Goal: Task Accomplishment & Management: Manage account settings

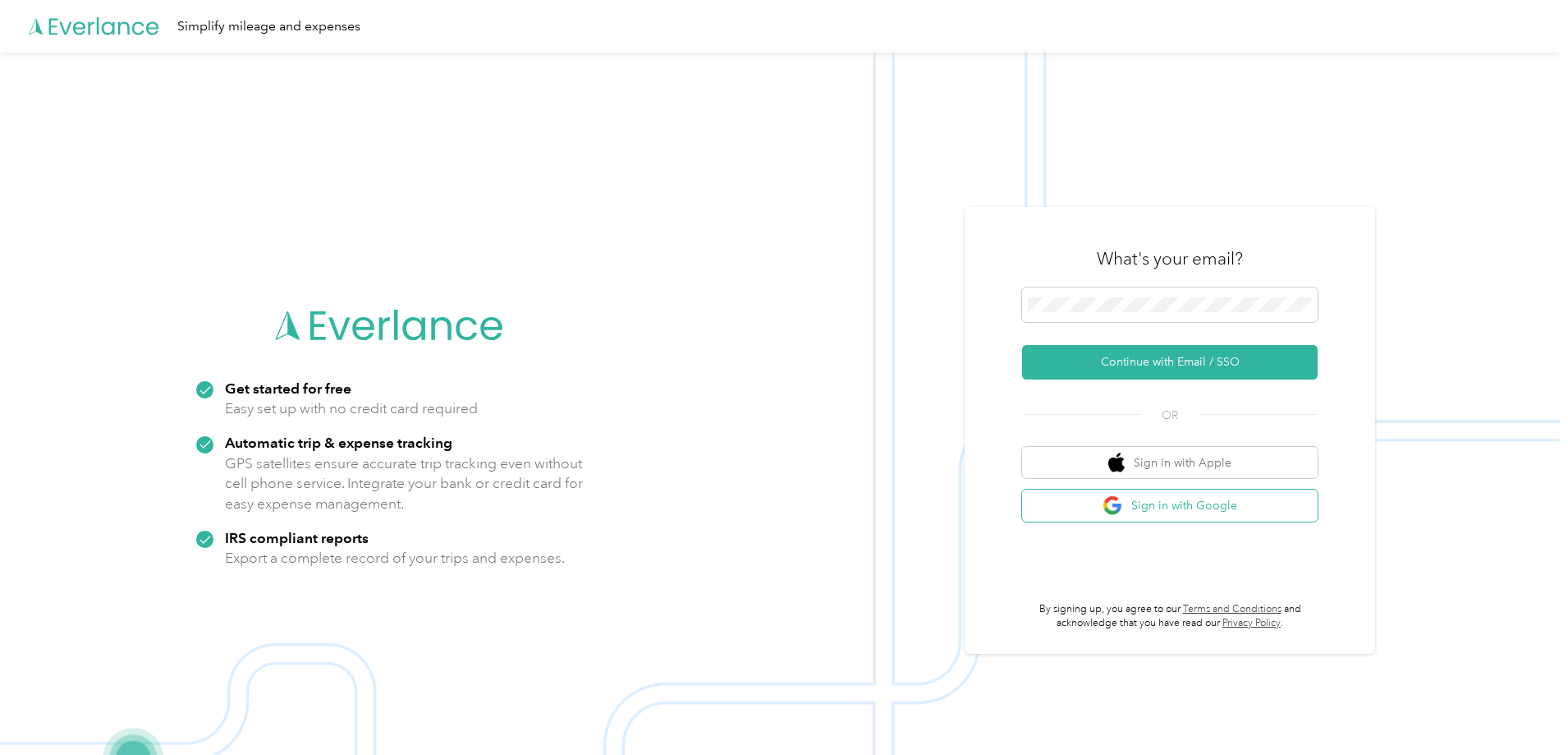
click at [1173, 505] on button "Sign in with Google" at bounding box center [1170, 505] width 295 height 32
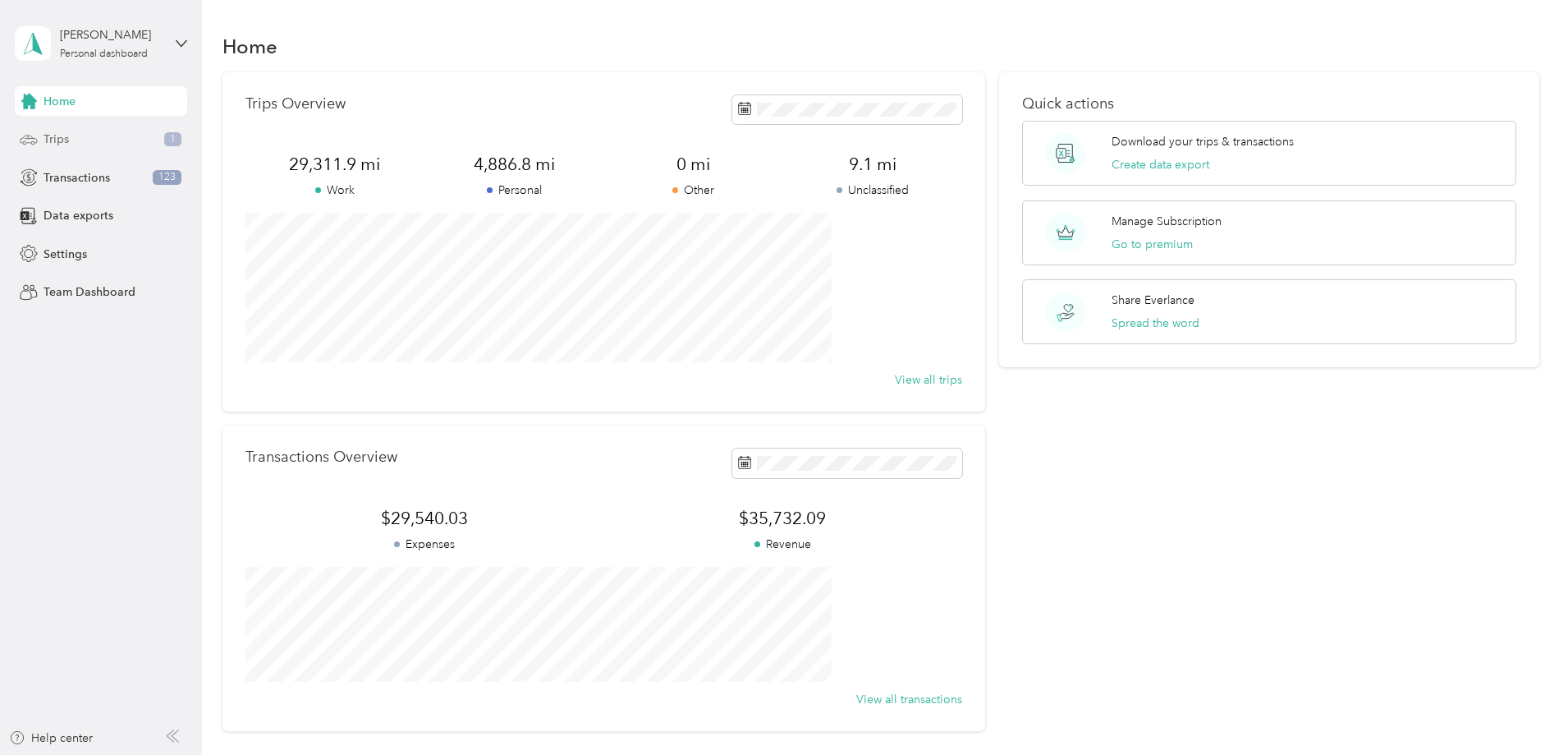
click at [104, 140] on div "Trips 1" at bounding box center [101, 140] width 172 height 30
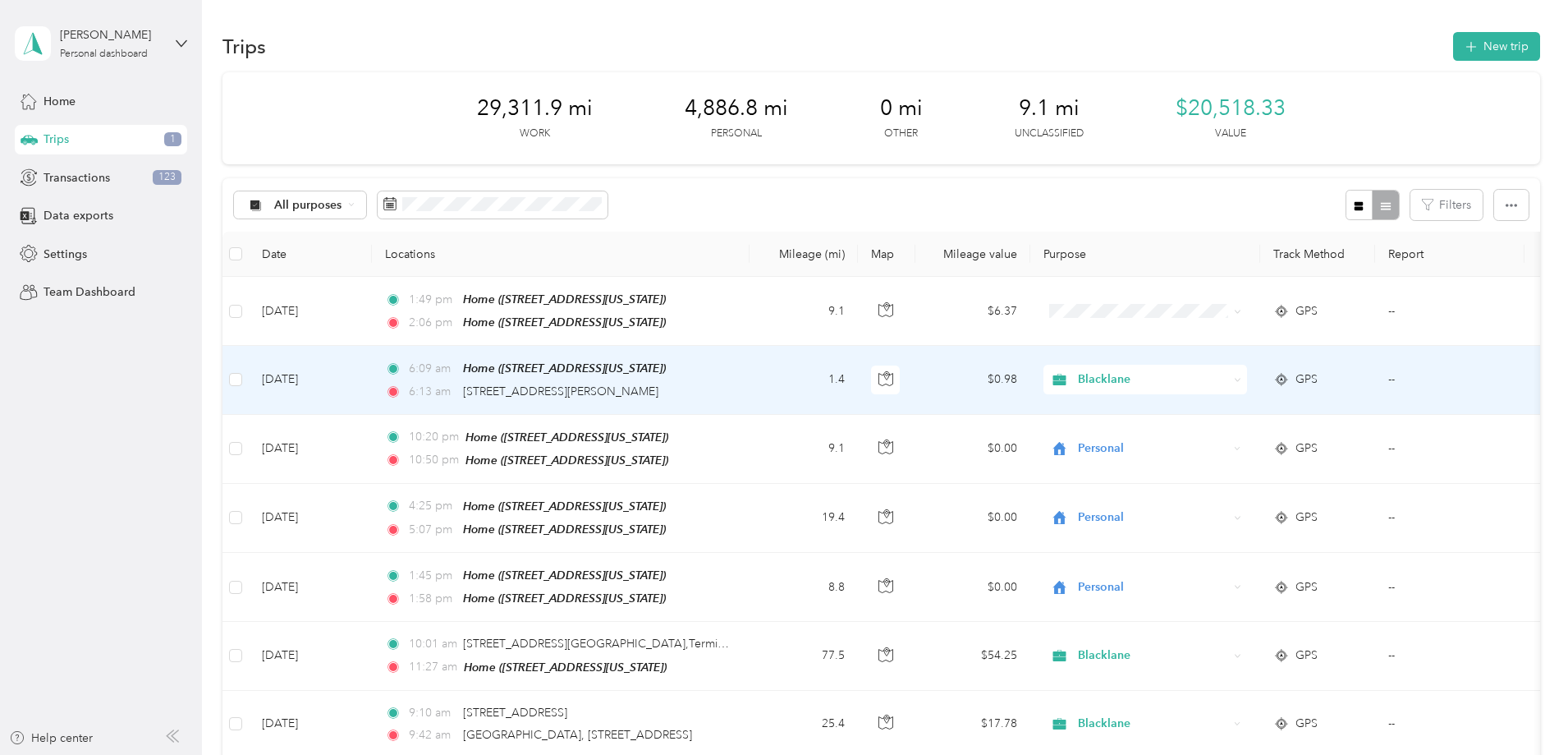
click at [1031, 379] on td "$0.98" at bounding box center [973, 380] width 115 height 68
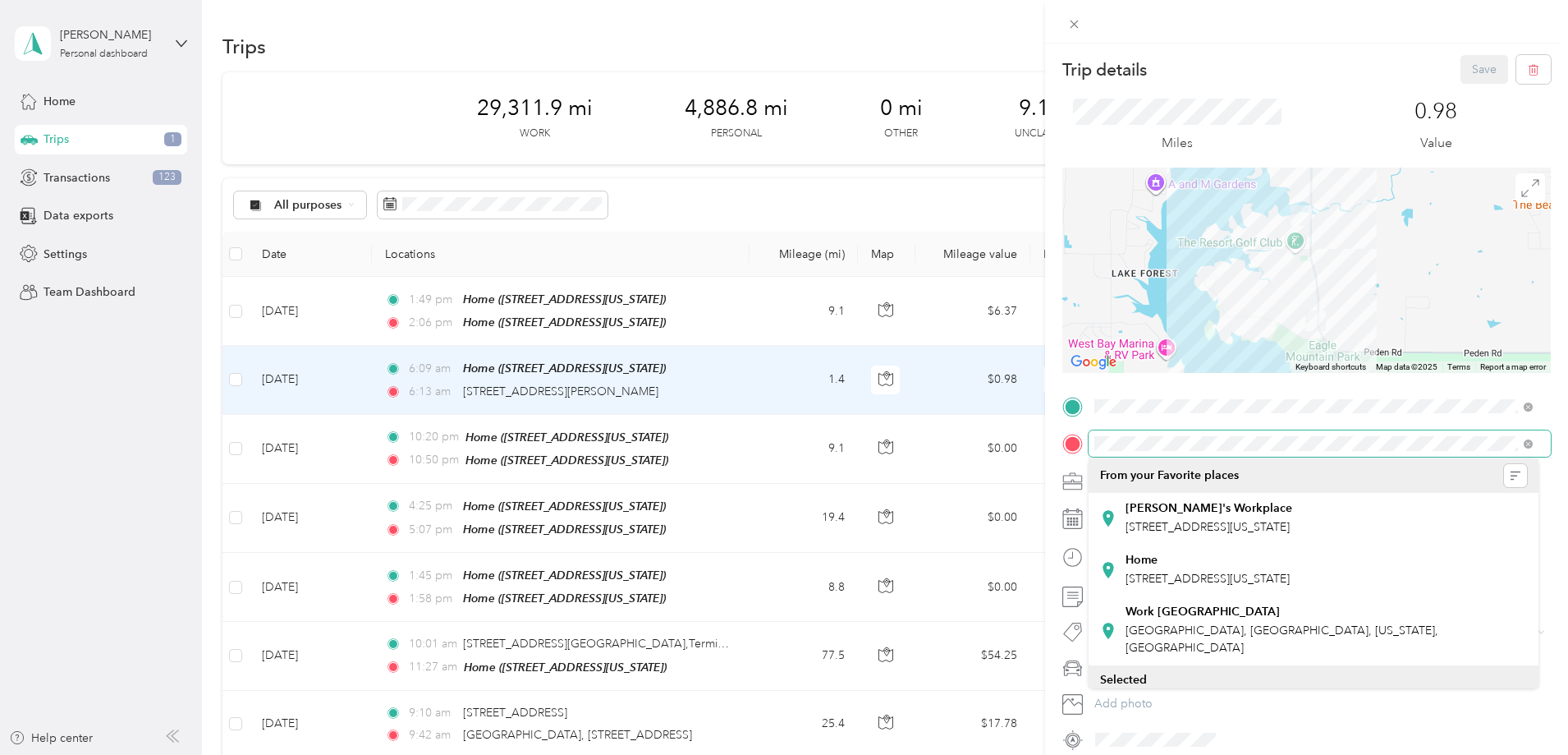
click at [1085, 453] on div at bounding box center [1306, 444] width 488 height 27
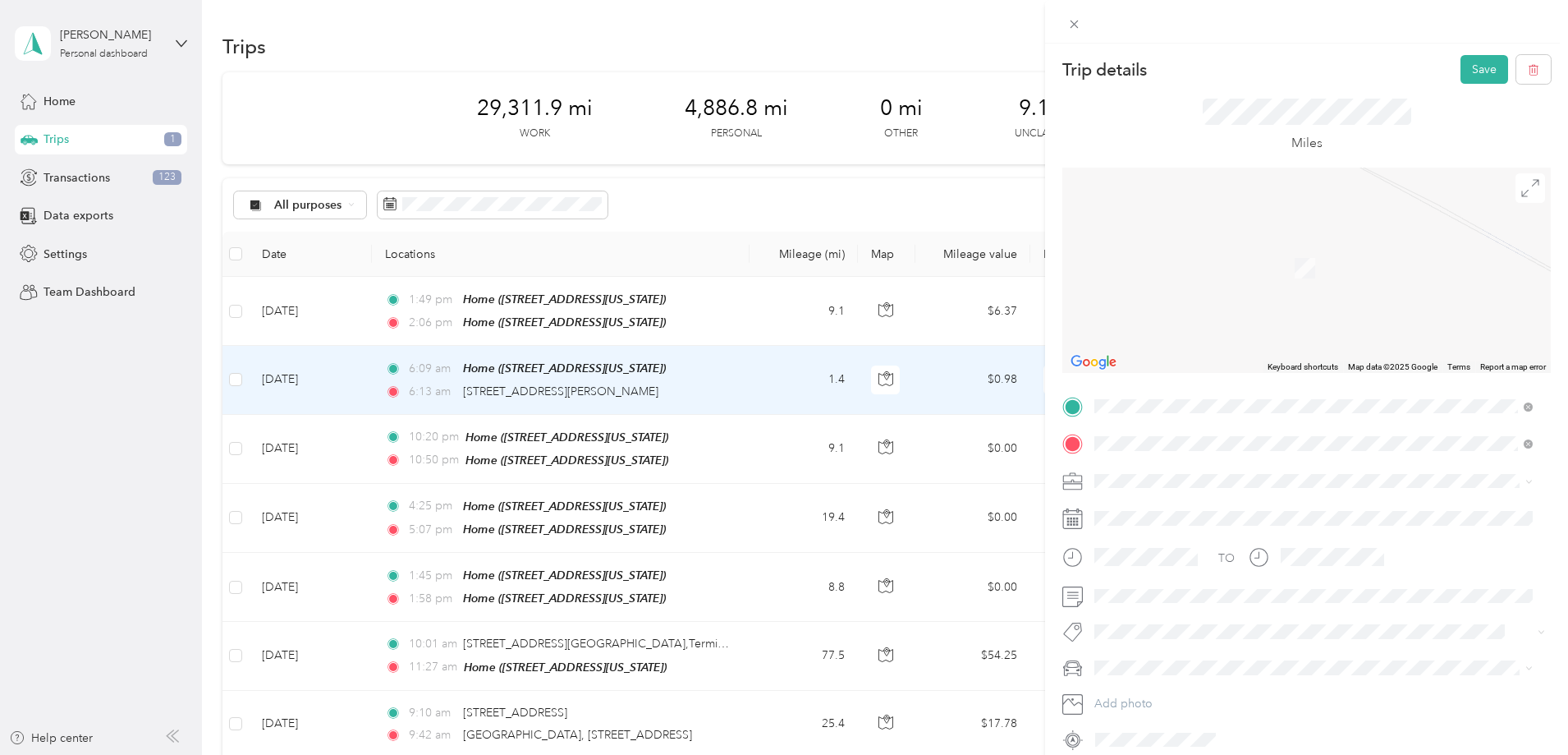
click at [1219, 496] on span "[STREET_ADDRESS][US_STATE]" at bounding box center [1207, 503] width 164 height 15
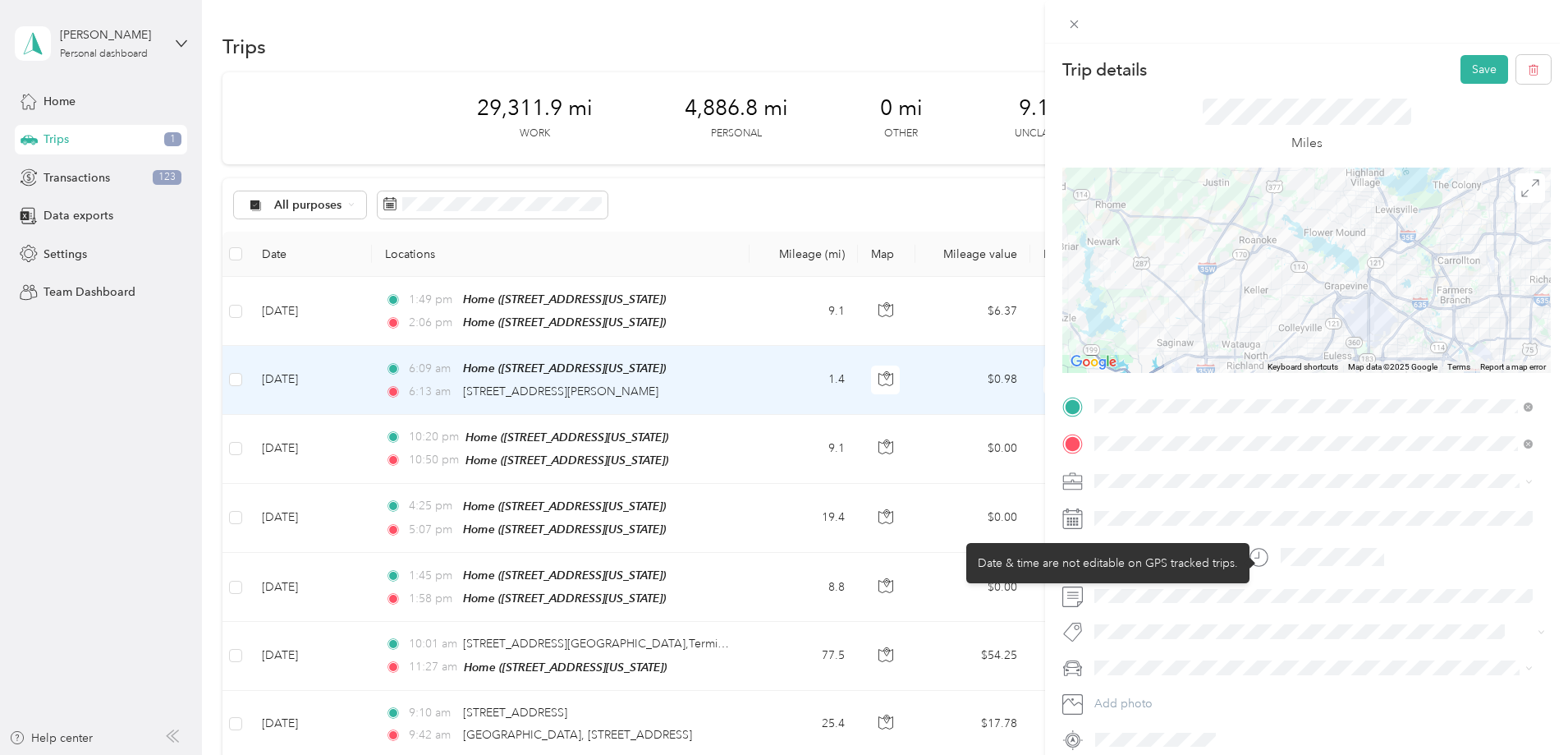
click at [1257, 558] on icon at bounding box center [1259, 557] width 21 height 21
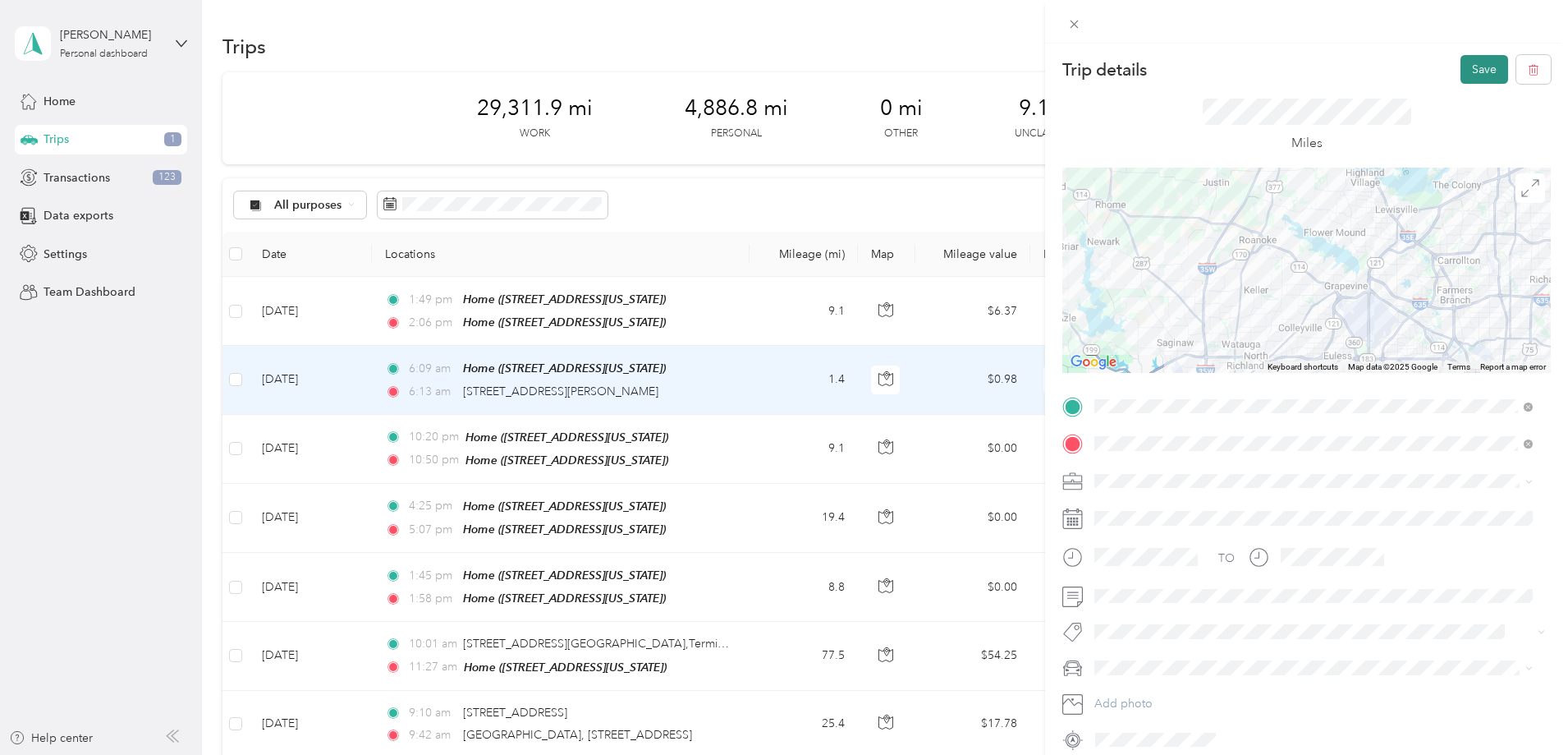
click at [1481, 66] on button "Save" at bounding box center [1483, 69] width 47 height 29
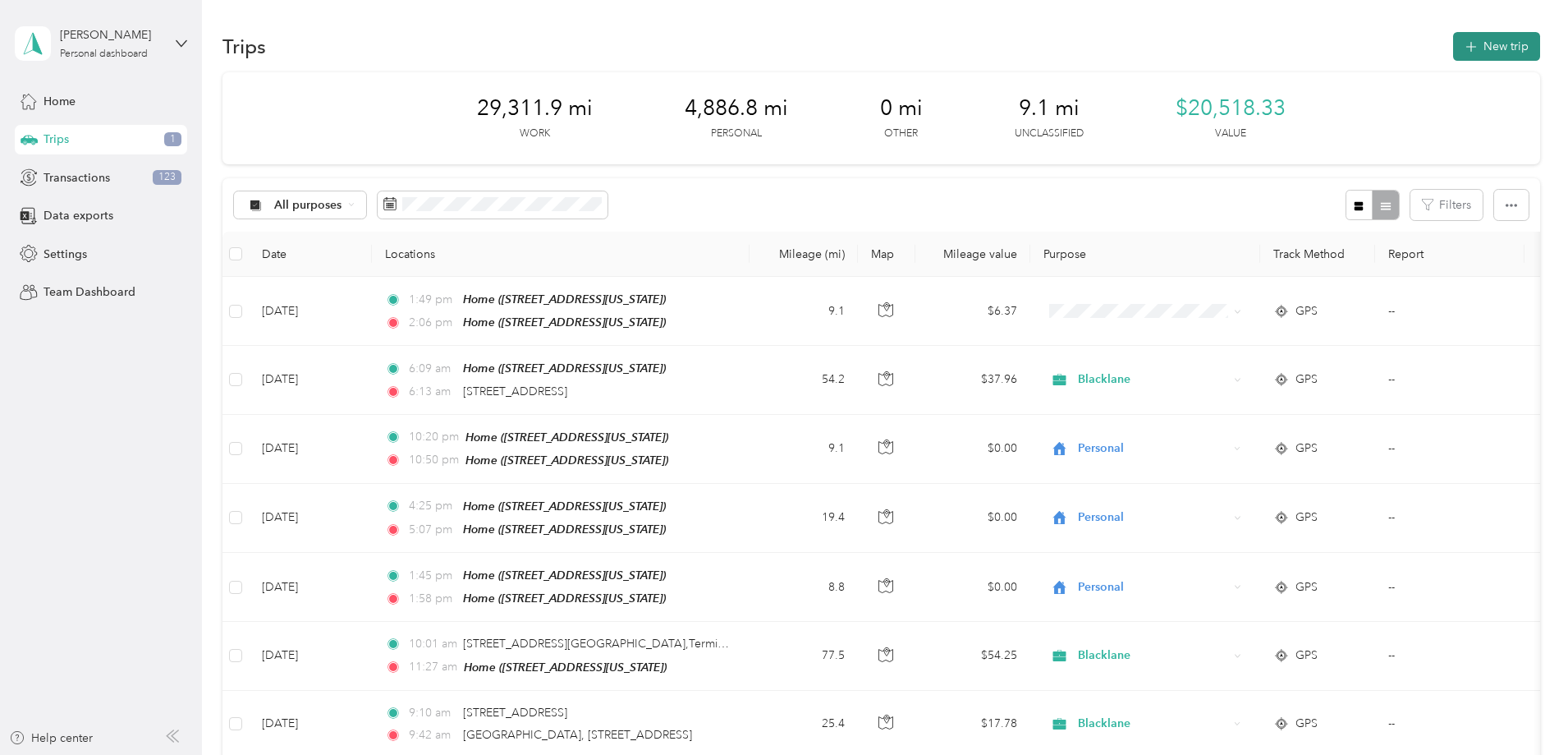
click at [1454, 39] on button "New trip" at bounding box center [1497, 46] width 87 height 29
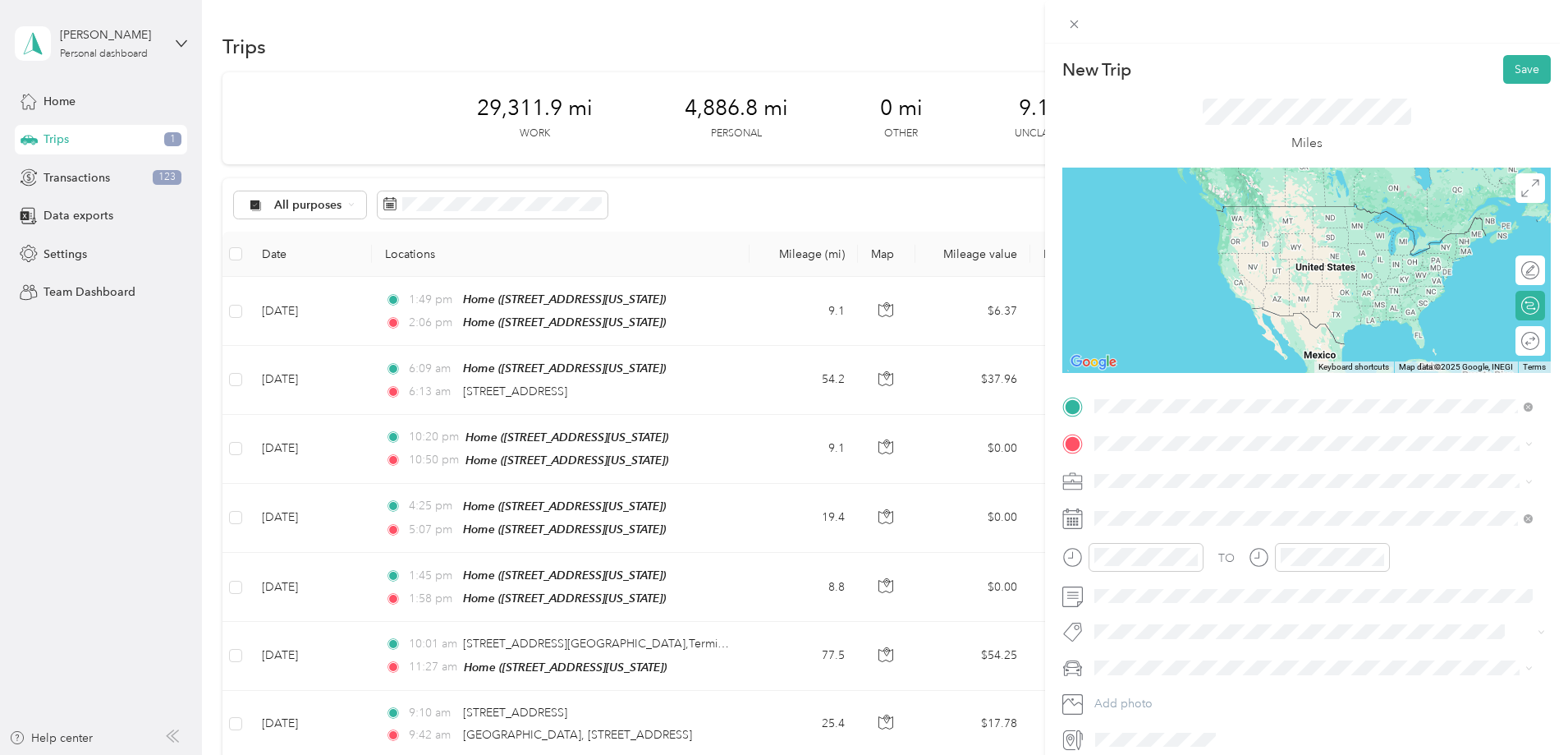
click at [1192, 467] on span "[STREET_ADDRESS][US_STATE]" at bounding box center [1207, 466] width 164 height 15
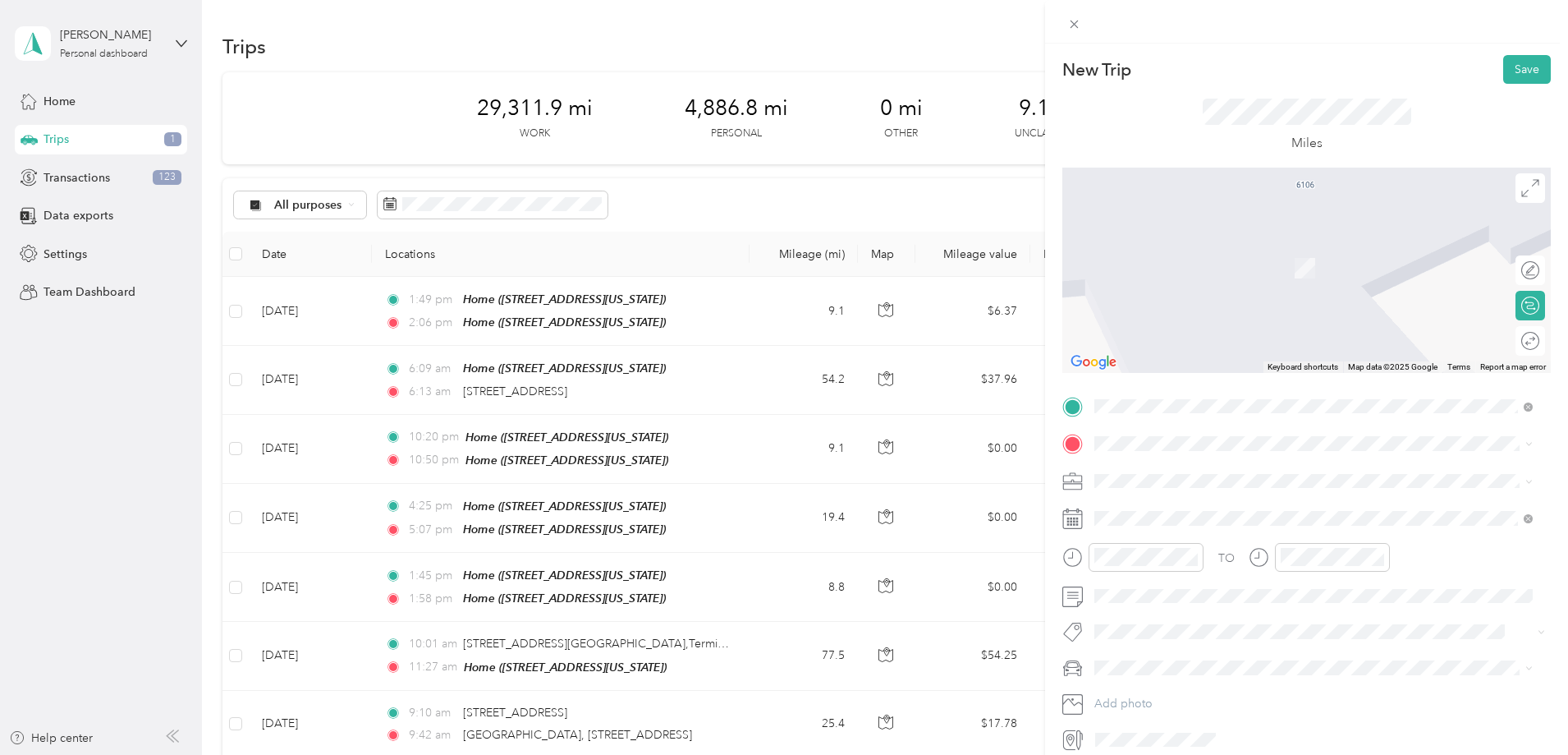
click at [1184, 555] on span "[GEOGRAPHIC_DATA][US_STATE], [GEOGRAPHIC_DATA]" at bounding box center [1276, 559] width 303 height 15
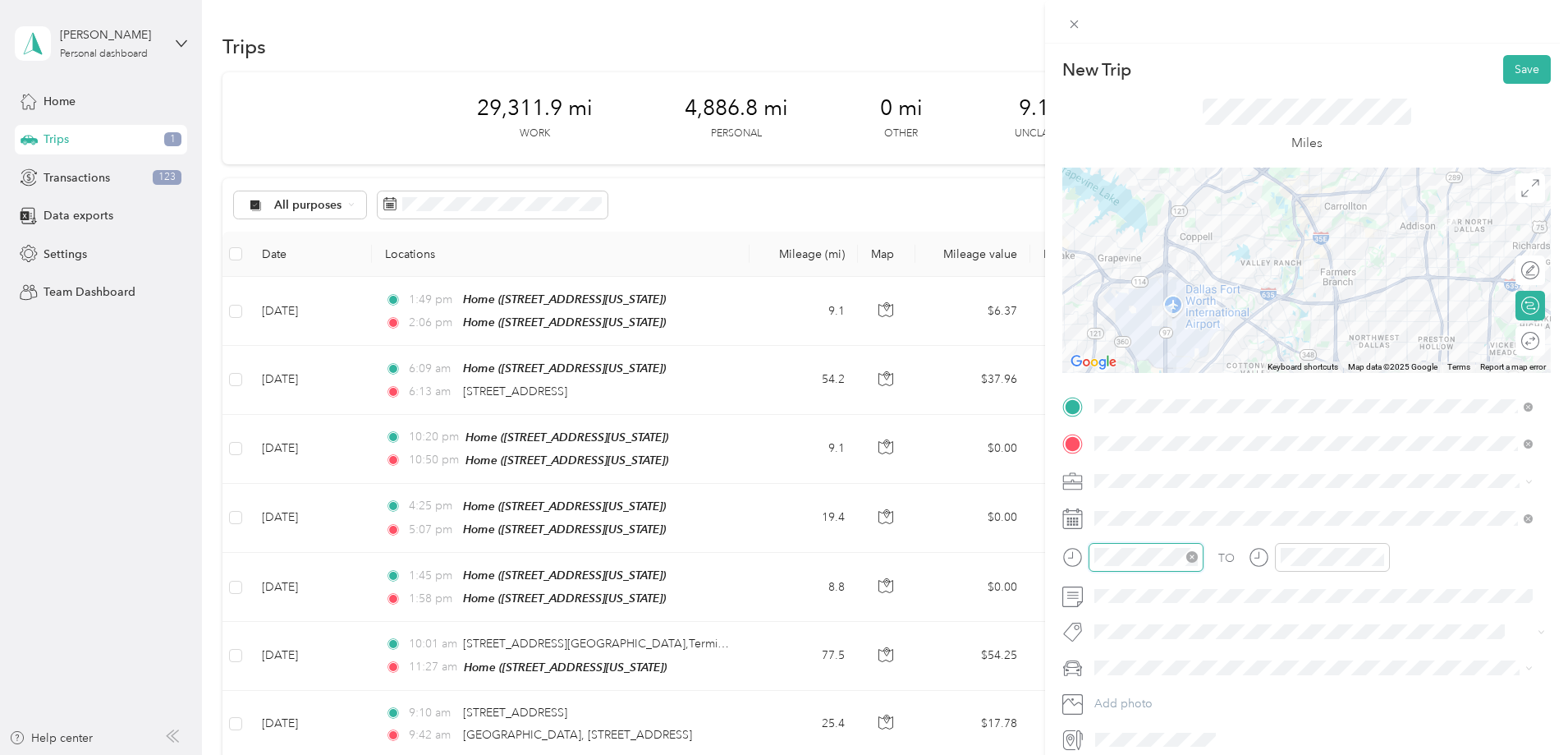
scroll to position [644, 0]
click at [1114, 454] on div "08" at bounding box center [1112, 454] width 40 height 23
click at [1206, 332] on div "AM" at bounding box center [1205, 339] width 40 height 23
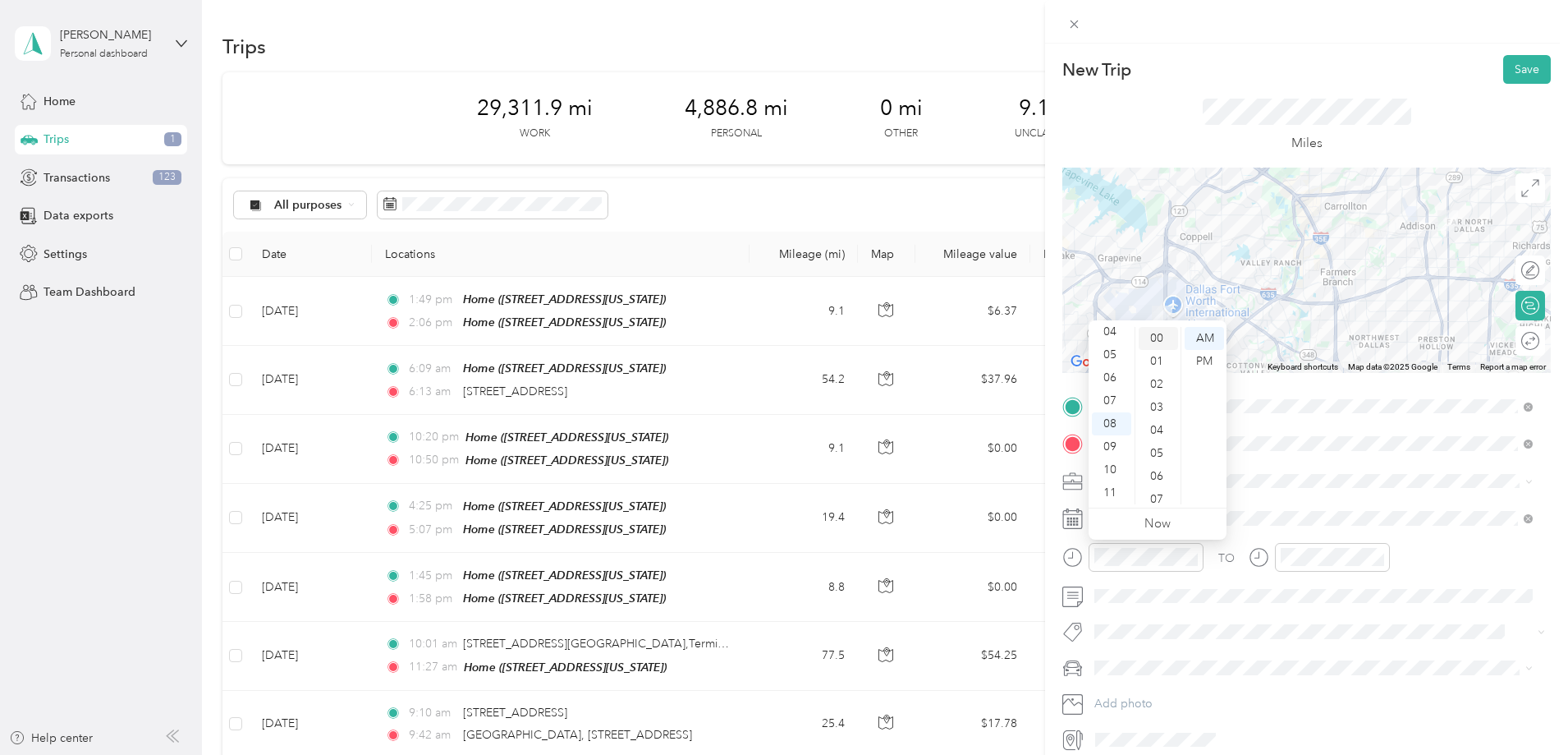
click at [1155, 333] on div "00" at bounding box center [1158, 339] width 40 height 23
click at [1206, 334] on div "AM" at bounding box center [1205, 339] width 40 height 23
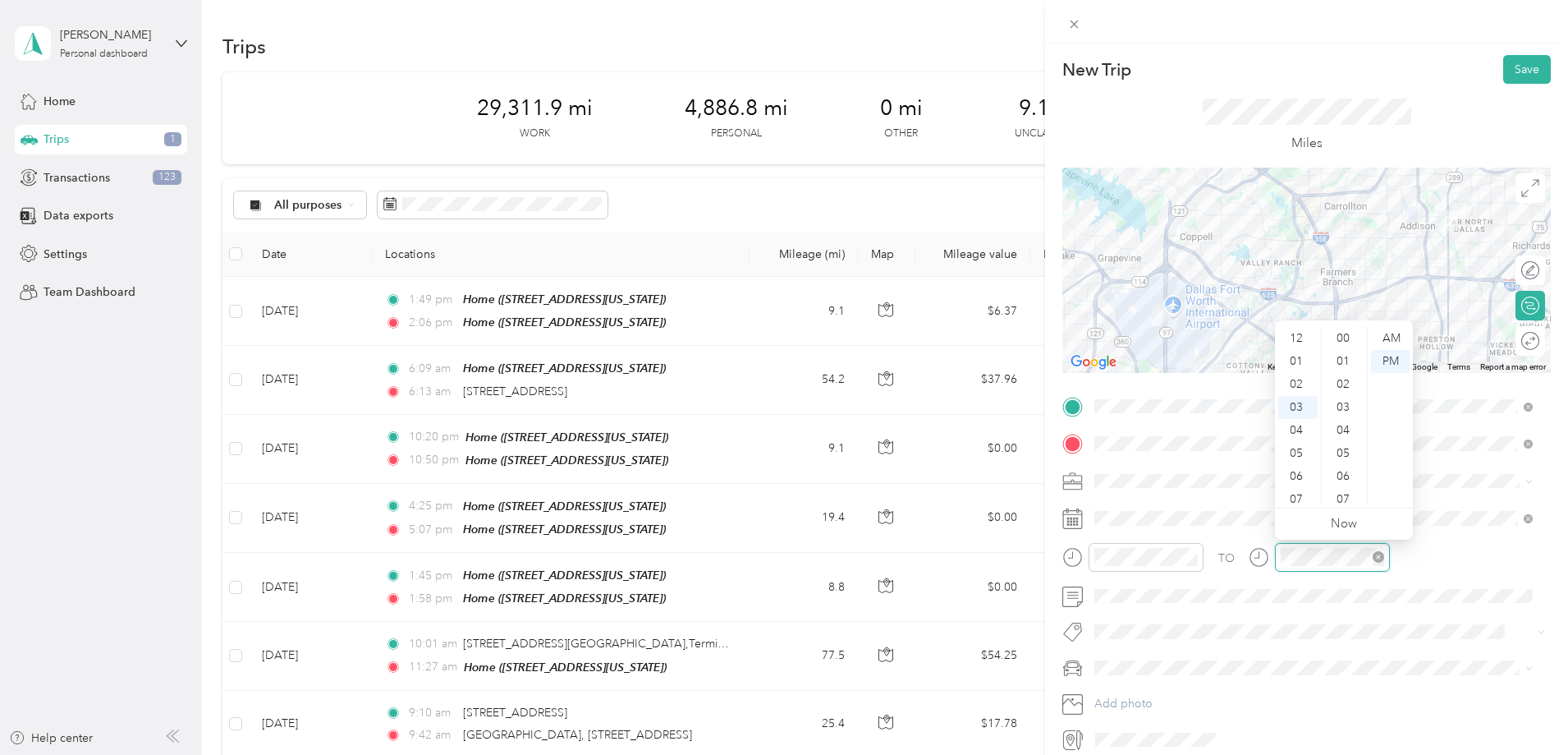
scroll to position [69, 0]
click at [1296, 451] on div "08" at bounding box center [1299, 454] width 40 height 23
click at [1340, 413] on div "31" at bounding box center [1345, 407] width 40 height 23
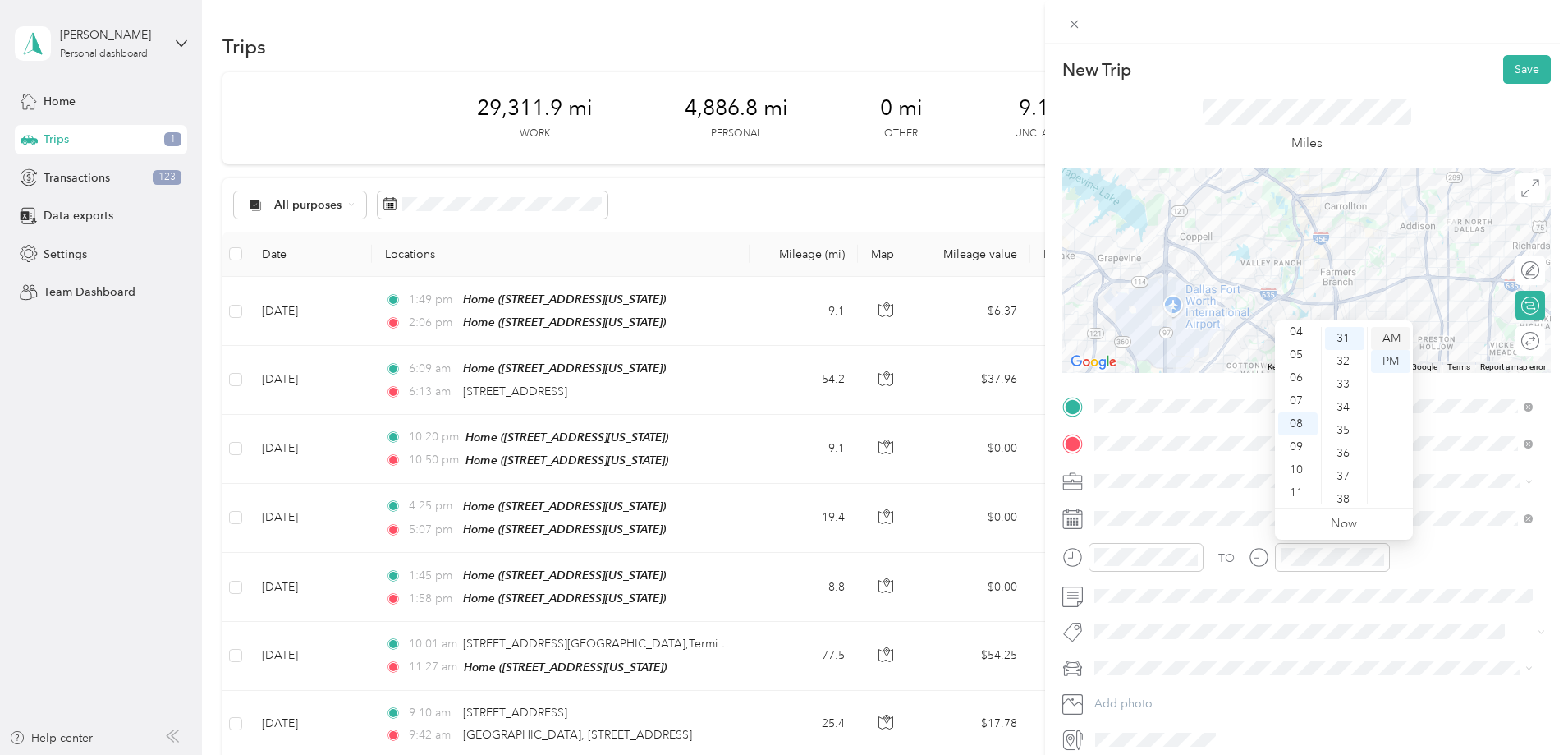
click at [1390, 340] on div "AM" at bounding box center [1391, 339] width 40 height 23
click at [1140, 713] on div "Blacklane" at bounding box center [1313, 711] width 427 height 17
click at [1513, 58] on button "Save" at bounding box center [1527, 69] width 47 height 29
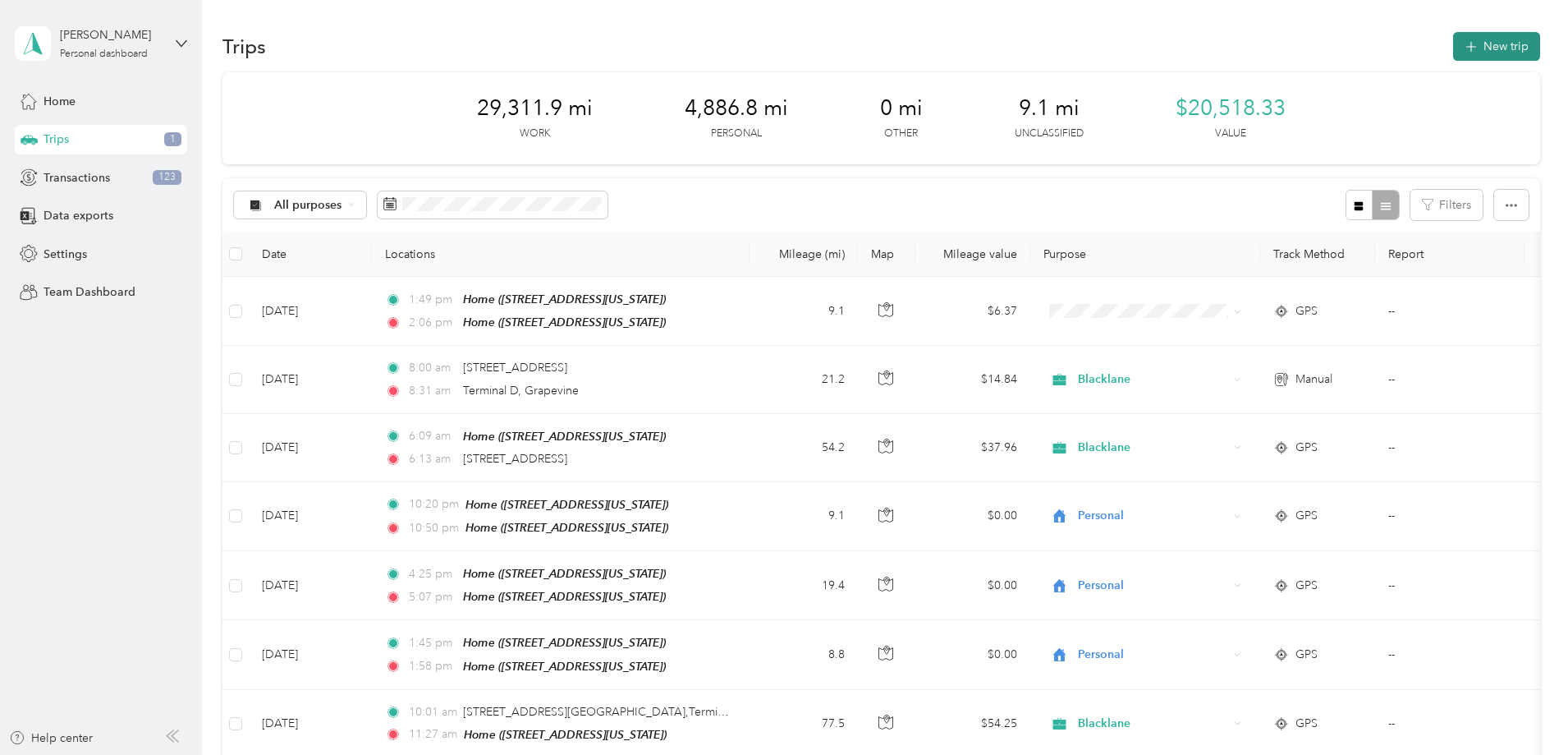
click at [1454, 39] on button "New trip" at bounding box center [1497, 46] width 87 height 29
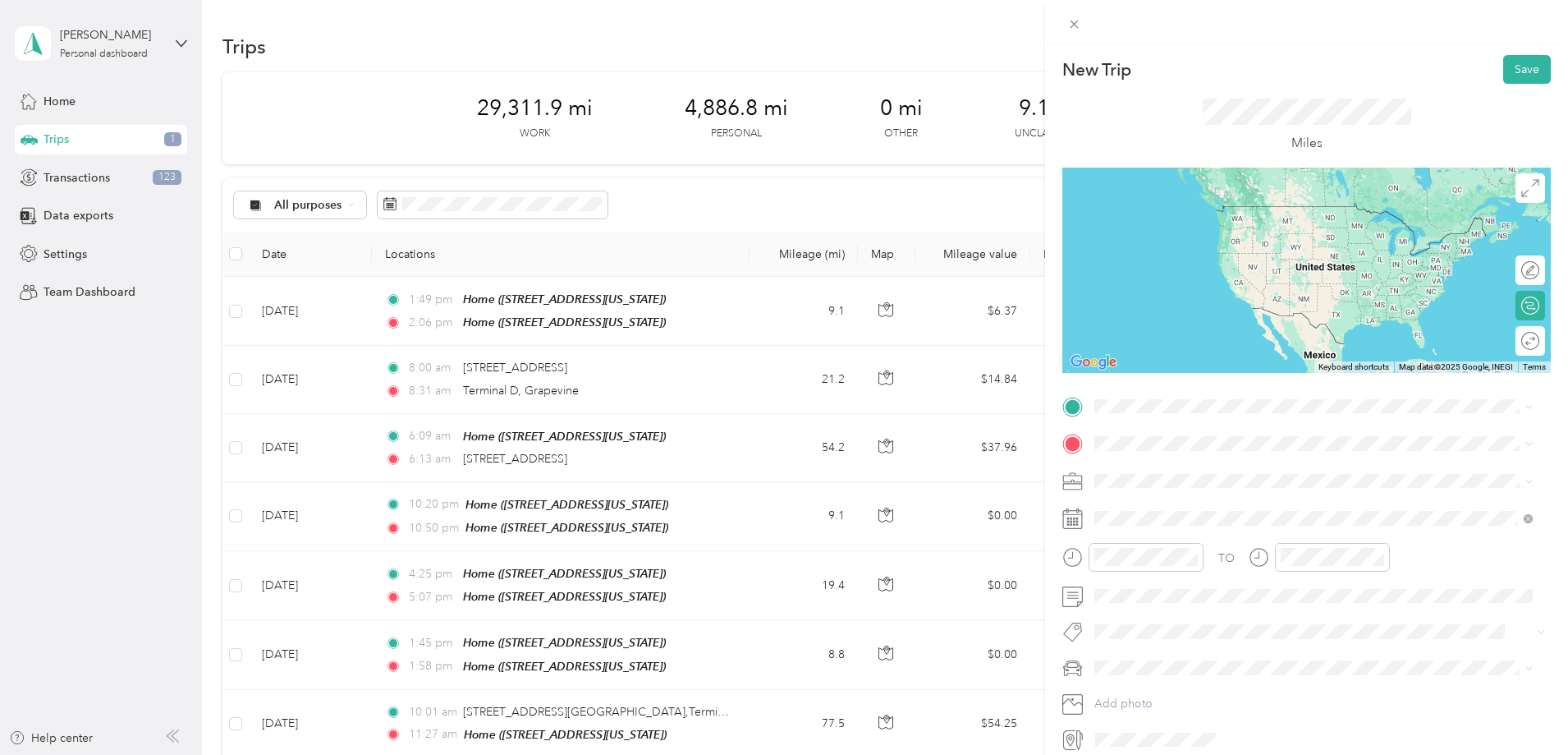
click at [1150, 514] on span "[GEOGRAPHIC_DATA][US_STATE], [GEOGRAPHIC_DATA]" at bounding box center [1276, 522] width 303 height 15
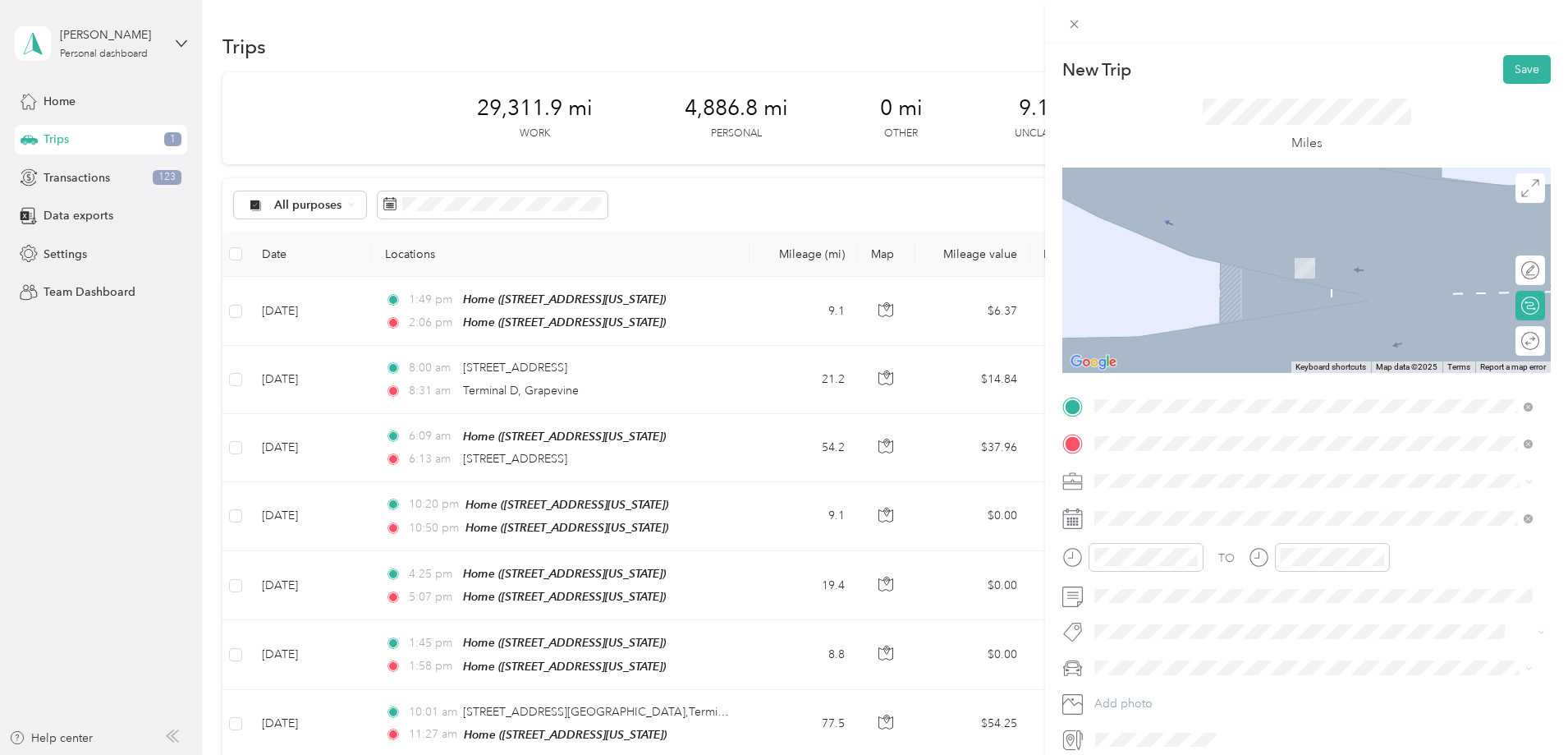
click at [1165, 510] on span "[STREET_ADDRESS][PERSON_NAME][US_STATE]" at bounding box center [1253, 503] width 255 height 15
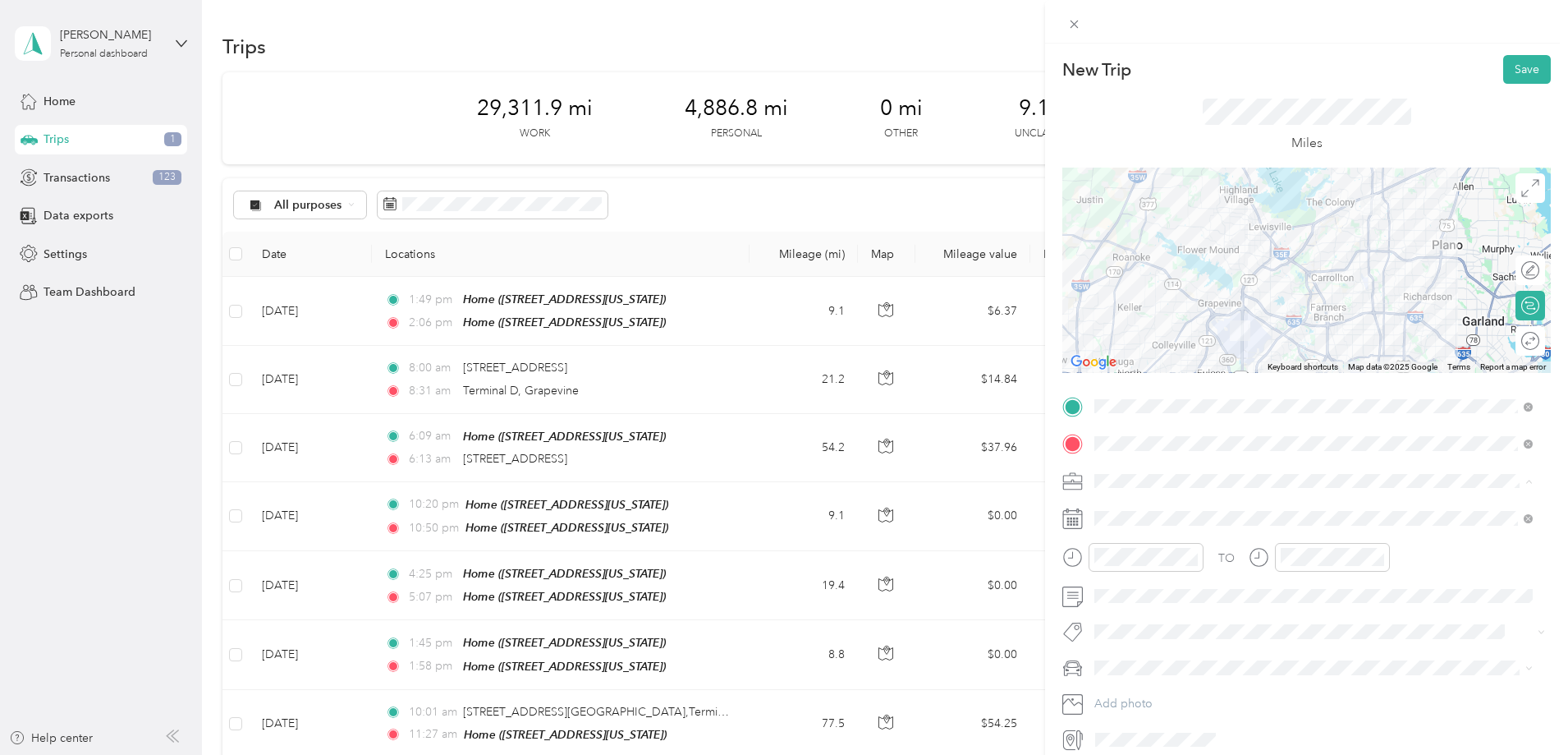
click at [1149, 710] on div "Blacklane" at bounding box center [1313, 711] width 427 height 17
click at [1105, 498] on div "10" at bounding box center [1112, 499] width 40 height 23
click at [1159, 424] on div "50" at bounding box center [1158, 423] width 40 height 23
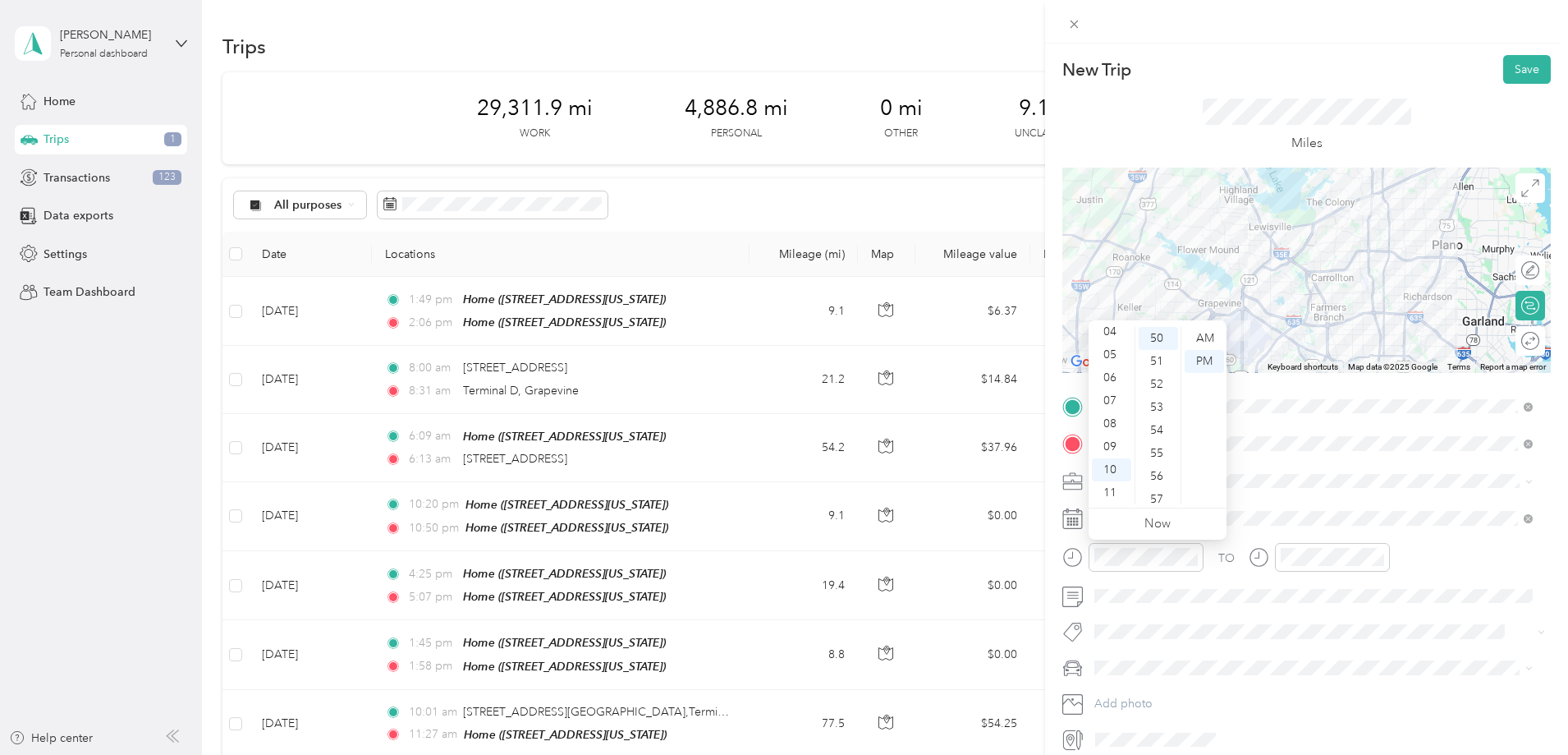
scroll to position [1150, 0]
click at [1204, 339] on div "AM" at bounding box center [1205, 339] width 40 height 23
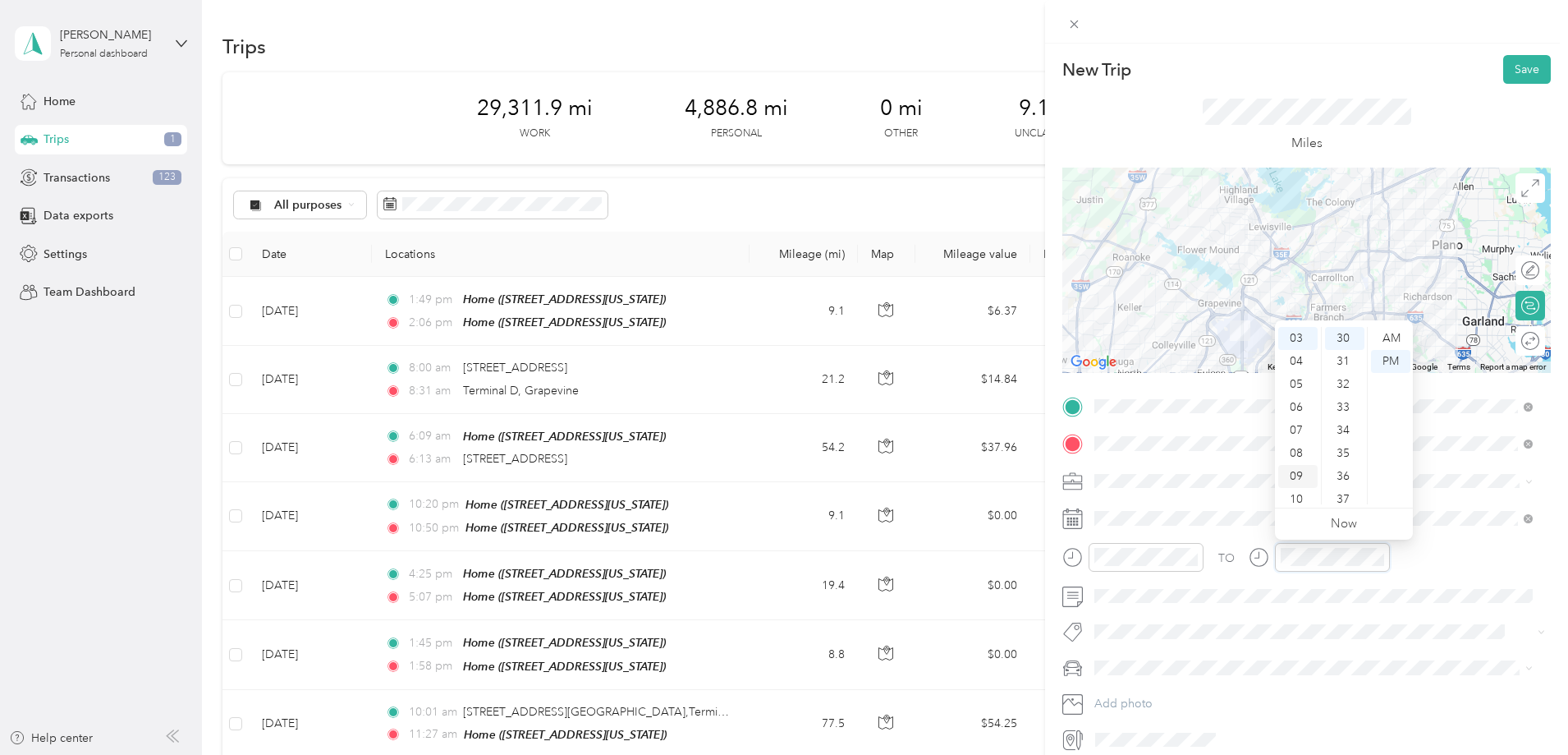
scroll to position [99, 0]
click at [1294, 491] on div "11" at bounding box center [1299, 493] width 40 height 23
click at [1386, 336] on div "AM" at bounding box center [1391, 339] width 40 height 23
click at [1343, 365] on div "25" at bounding box center [1345, 361] width 40 height 23
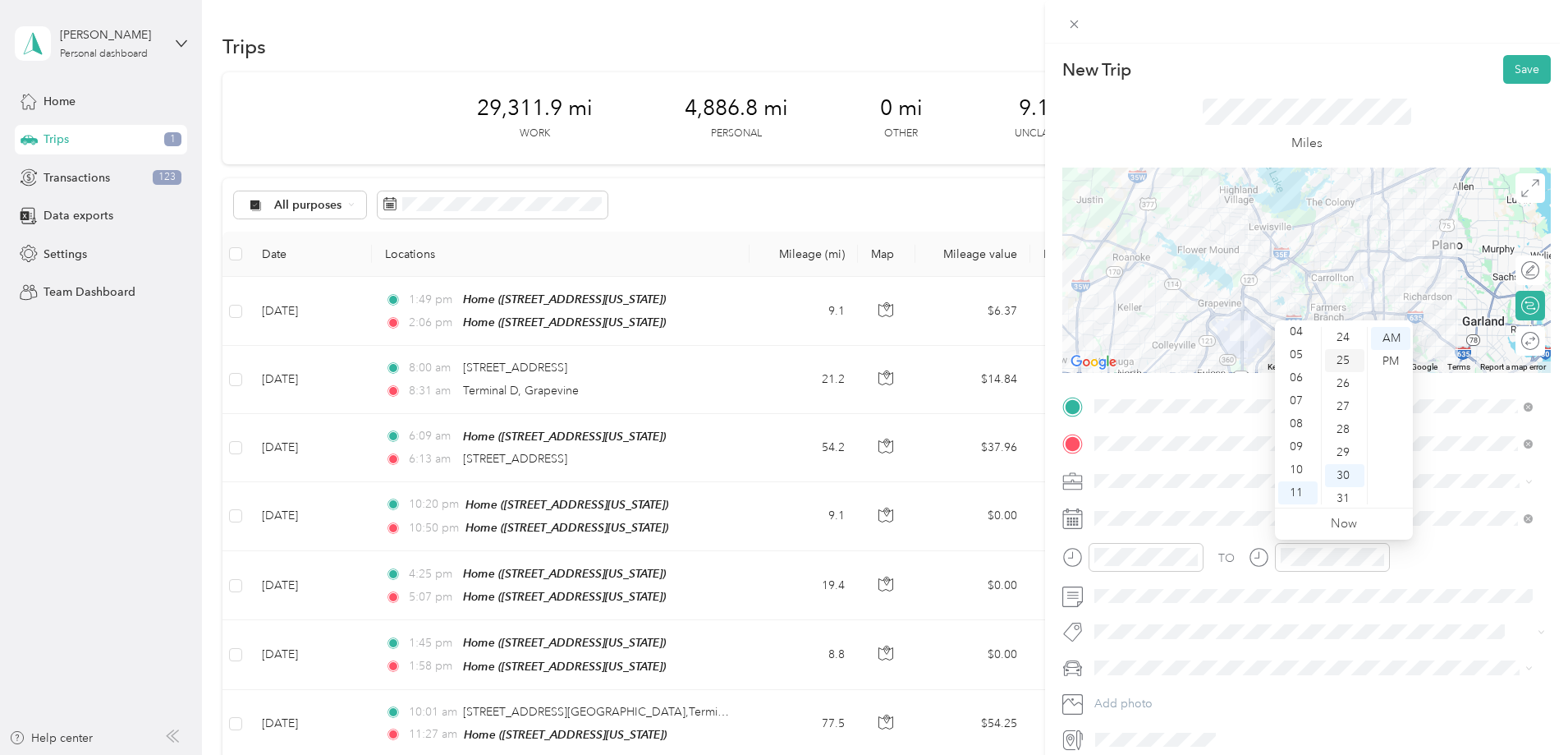
scroll to position [575, 0]
click at [1438, 567] on div "TO" at bounding box center [1306, 563] width 488 height 41
click at [1511, 79] on button "Save" at bounding box center [1527, 69] width 47 height 29
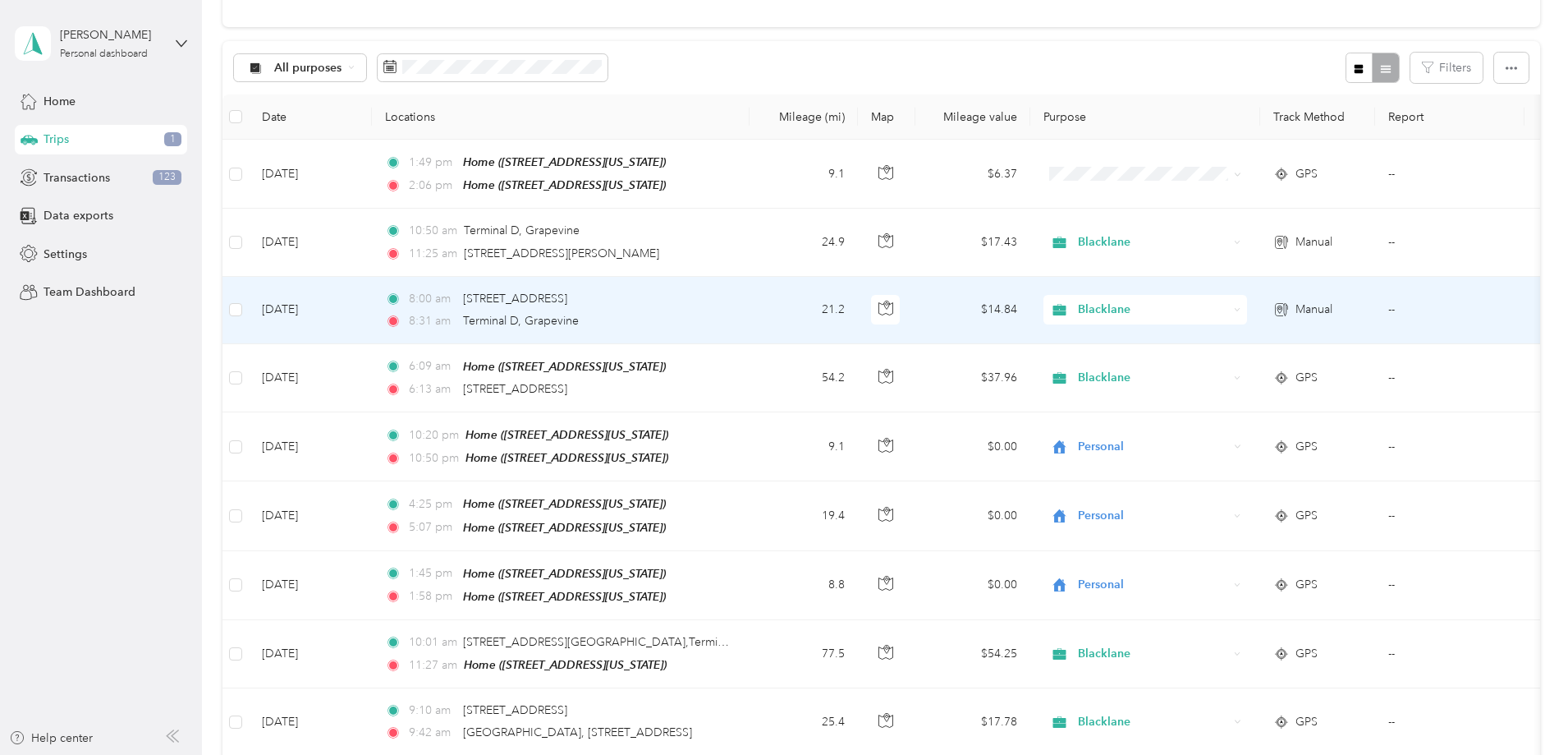
scroll to position [411, 0]
